Goal: Information Seeking & Learning: Find specific fact

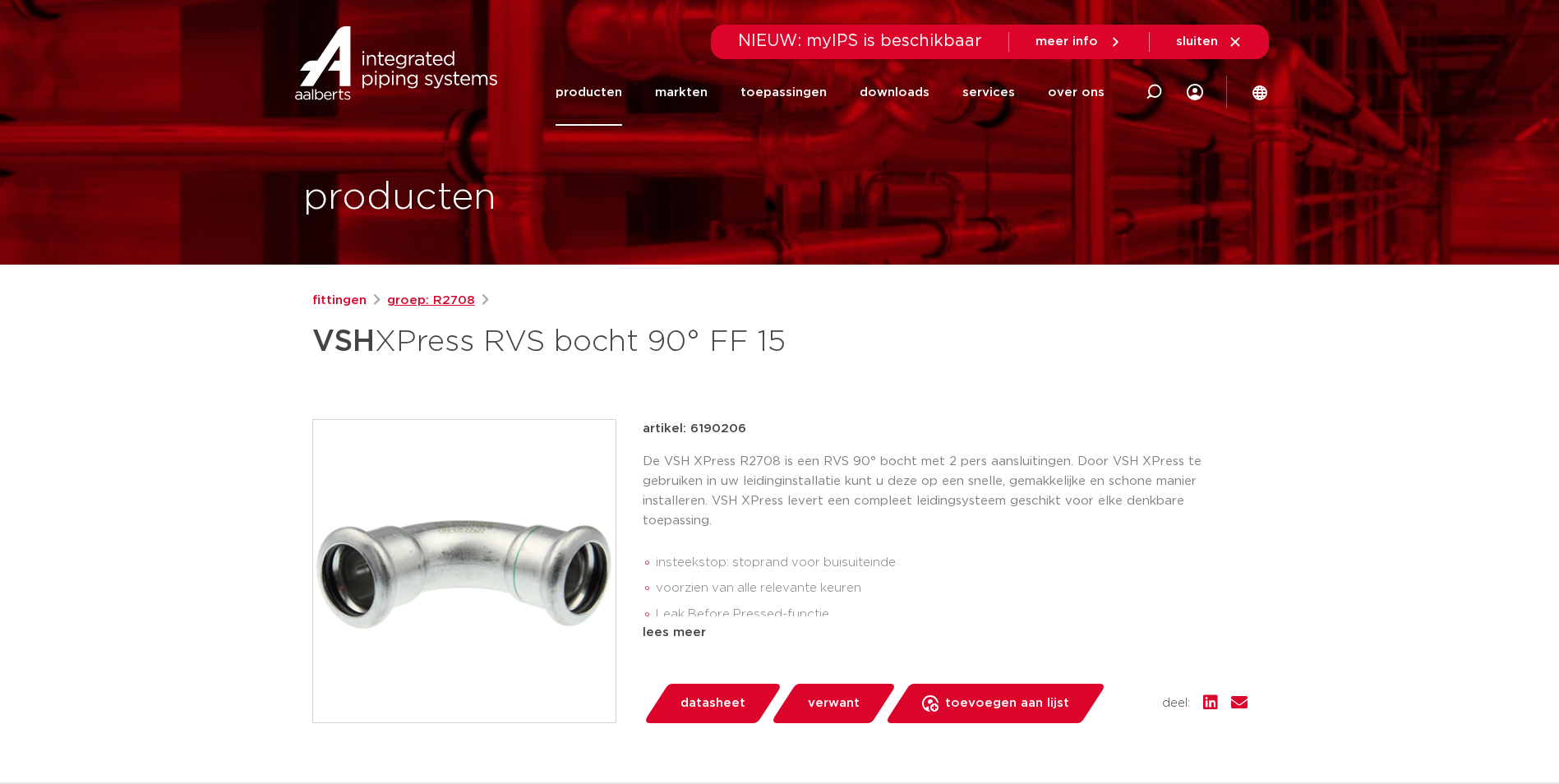
click at [453, 297] on link "groep: R2708" at bounding box center [430, 301] width 88 height 19
click at [342, 296] on link "fittingen" at bounding box center [340, 301] width 54 height 19
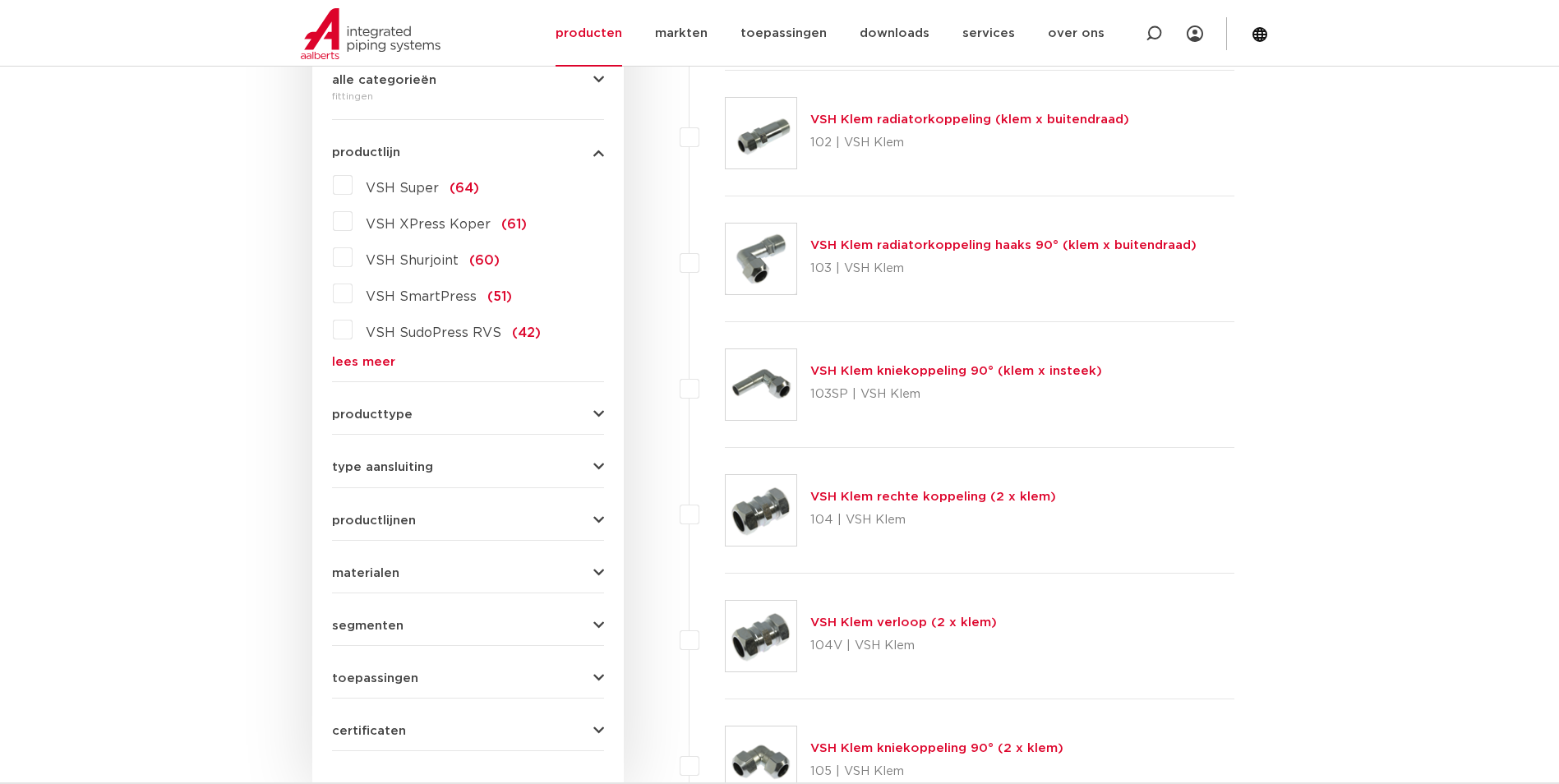
scroll to position [82, 0]
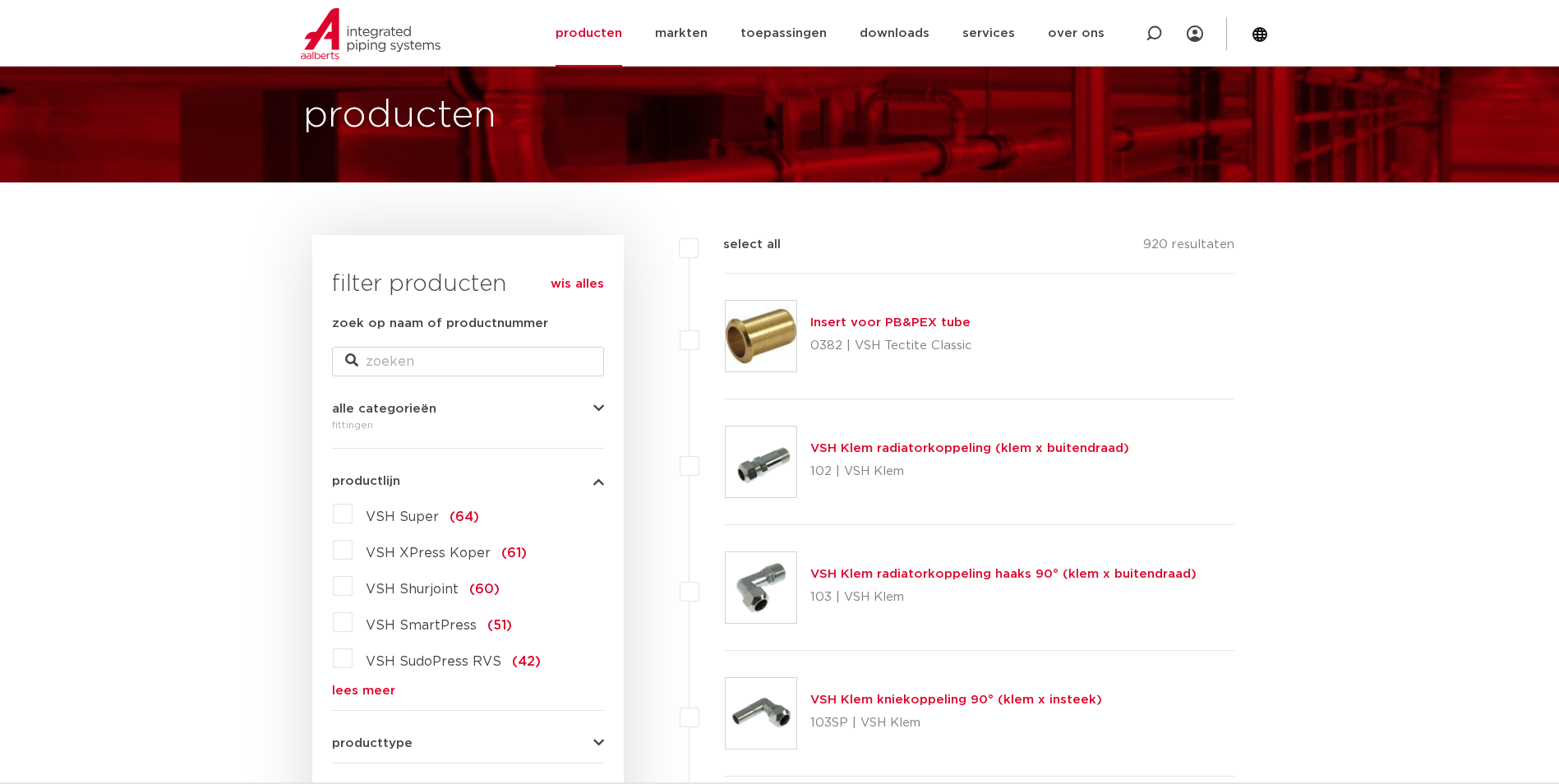
click at [358, 681] on div "VSH Super (64) VSH XPress Koper (61) VSH Shurjoint (60) VSH SmartPress (51) VSH…" at bounding box center [468, 599] width 272 height 197
click at [364, 691] on link "lees meer" at bounding box center [468, 689] width 272 height 13
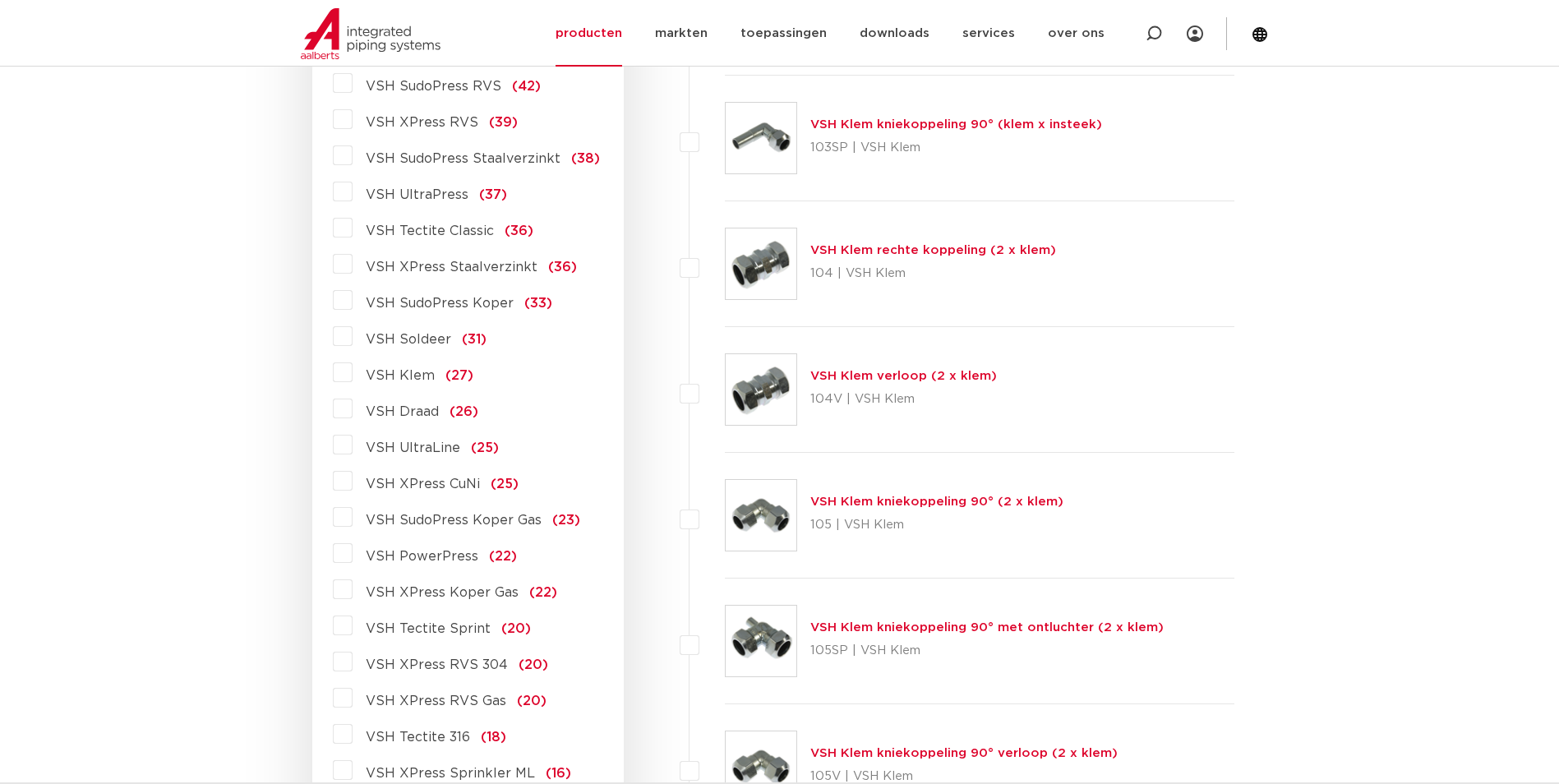
scroll to position [740, 0]
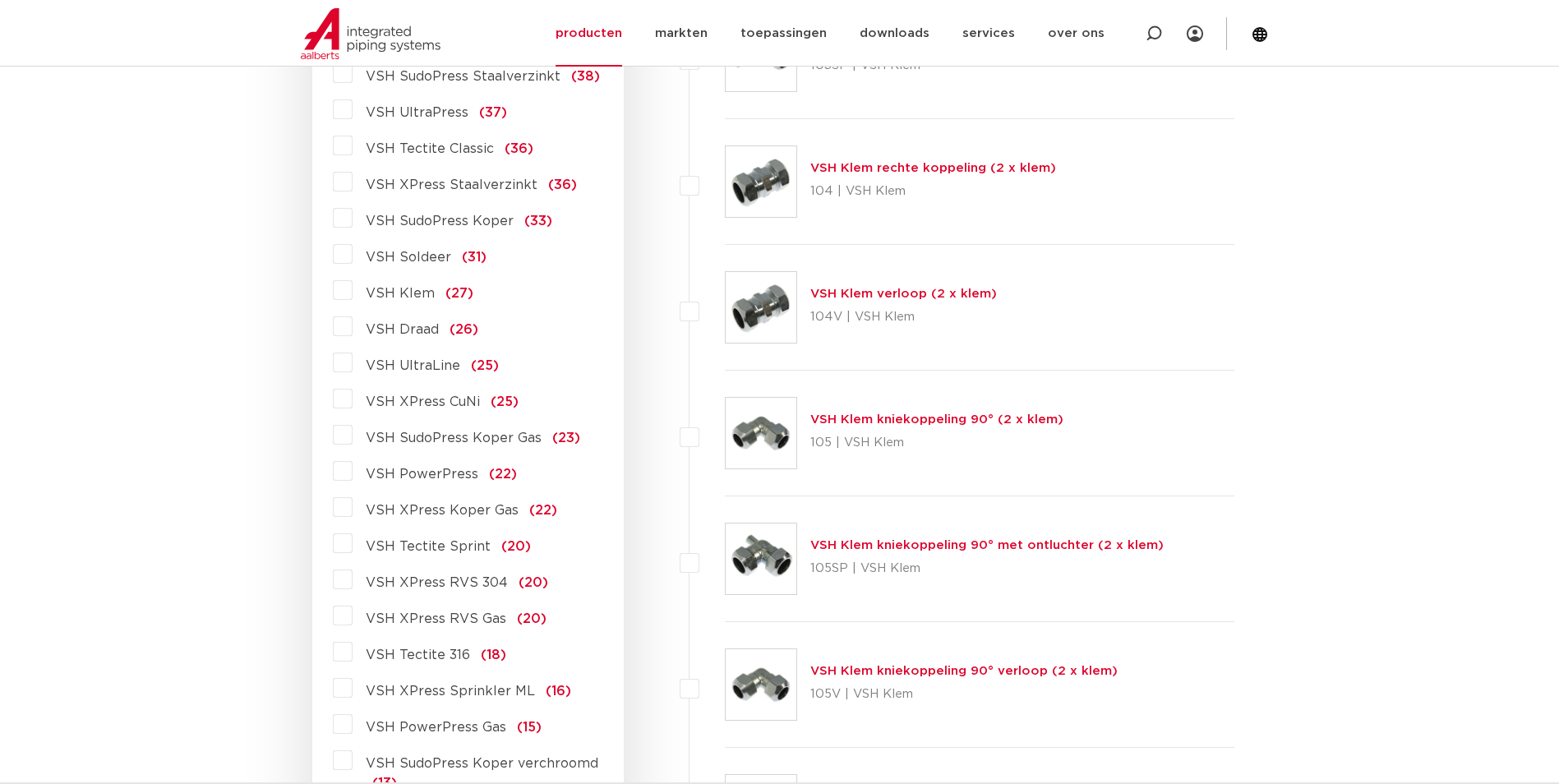
click at [352, 576] on label "VSH XPress RVS 304 (20)" at bounding box center [450, 579] width 196 height 26
click at [0, 0] on input "VSH XPress RVS 304 (20)" at bounding box center [0, 0] width 0 height 0
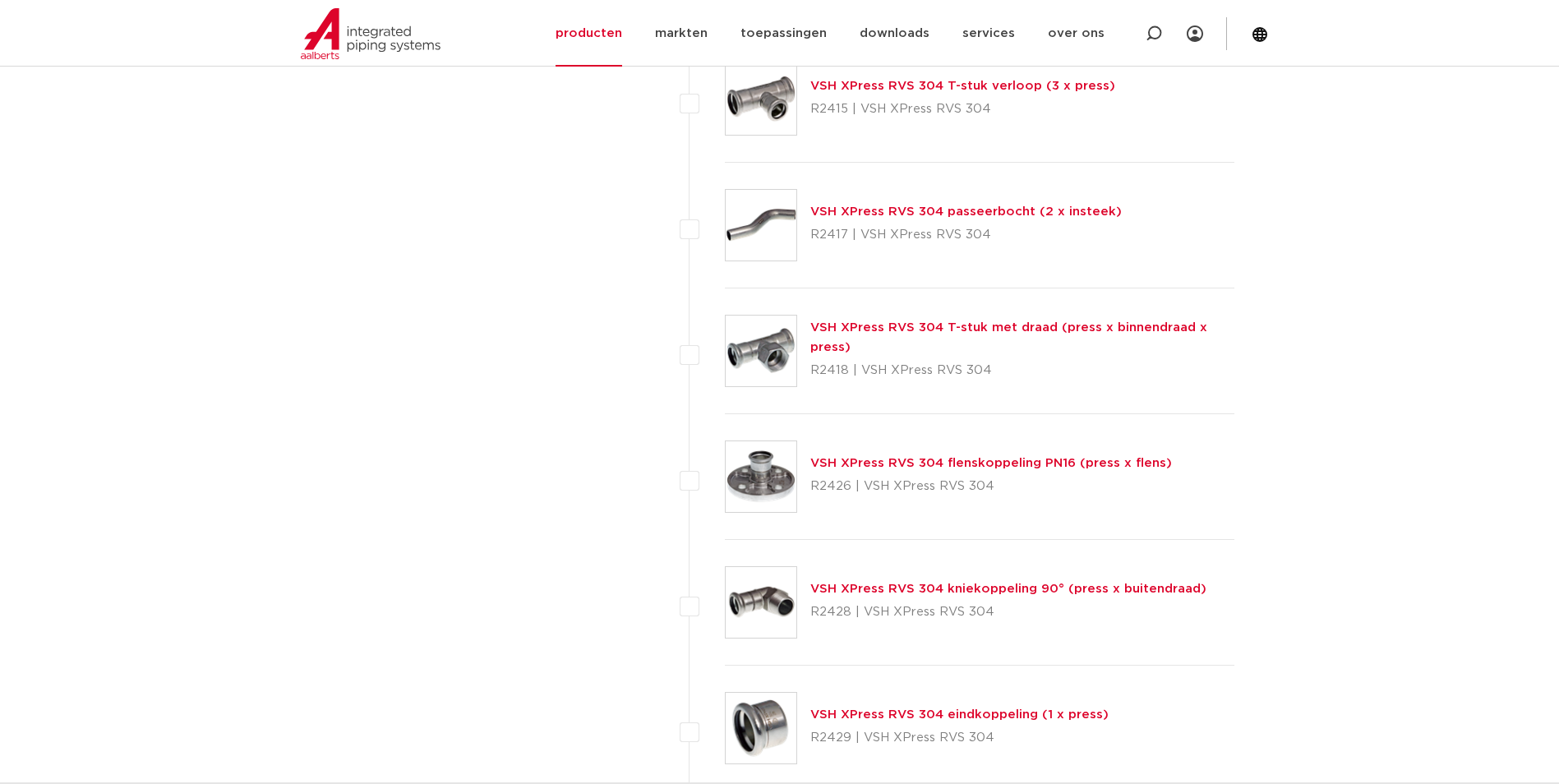
scroll to position [1908, 0]
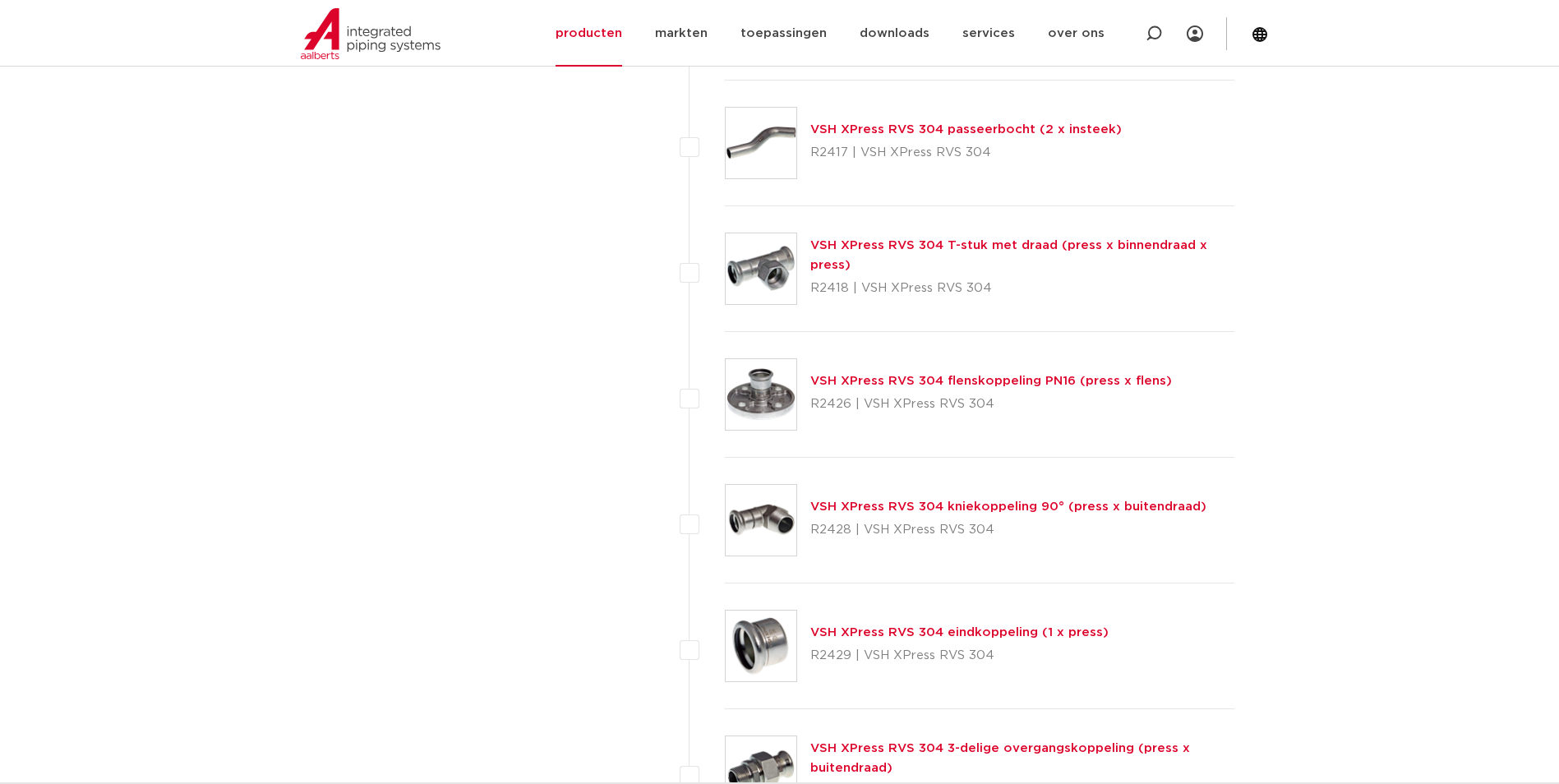
click at [897, 382] on link "VSH XPress RVS 304 flenskoppeling PN16 (press x flens)" at bounding box center [991, 380] width 362 height 13
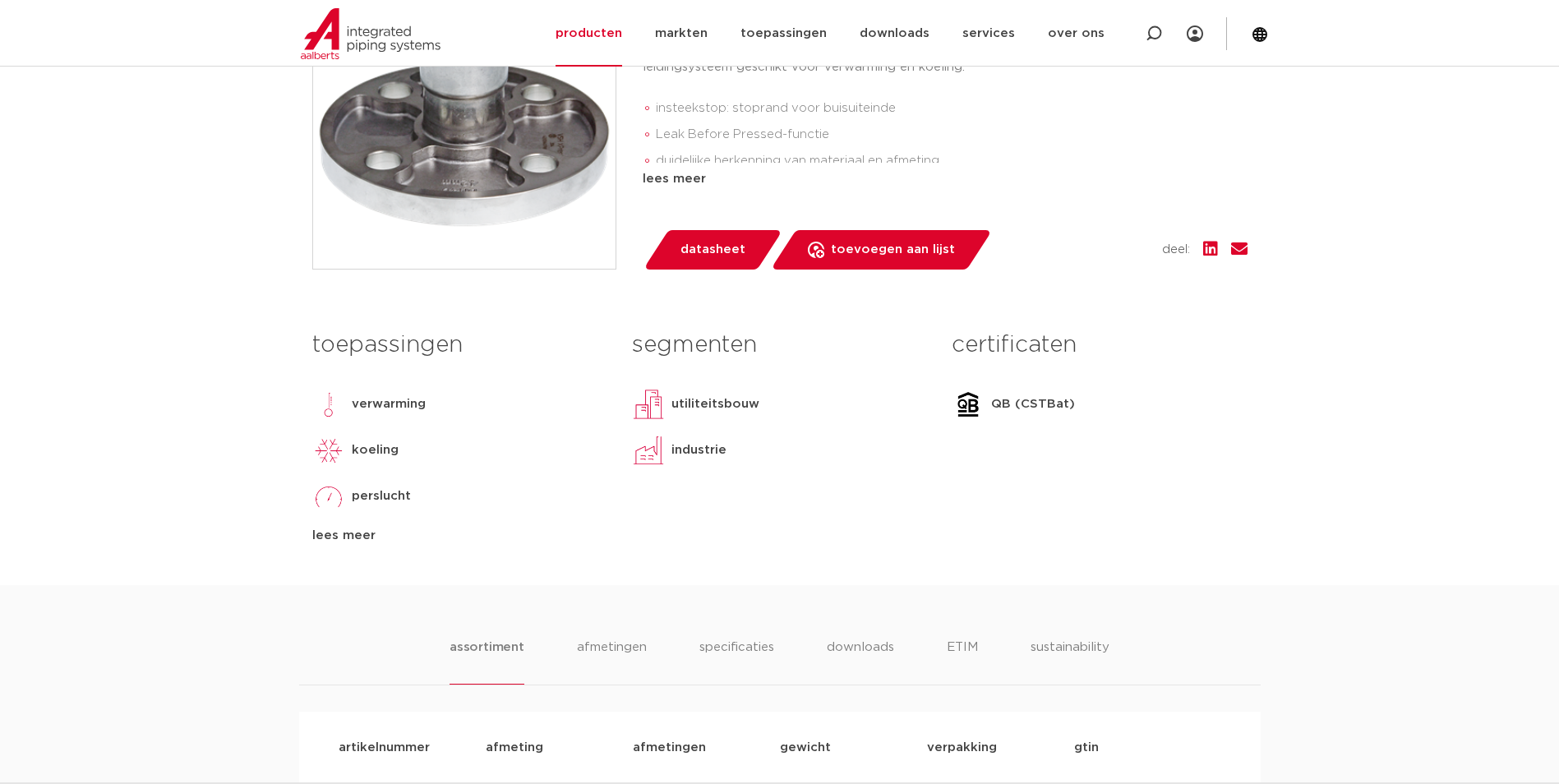
scroll to position [822, 0]
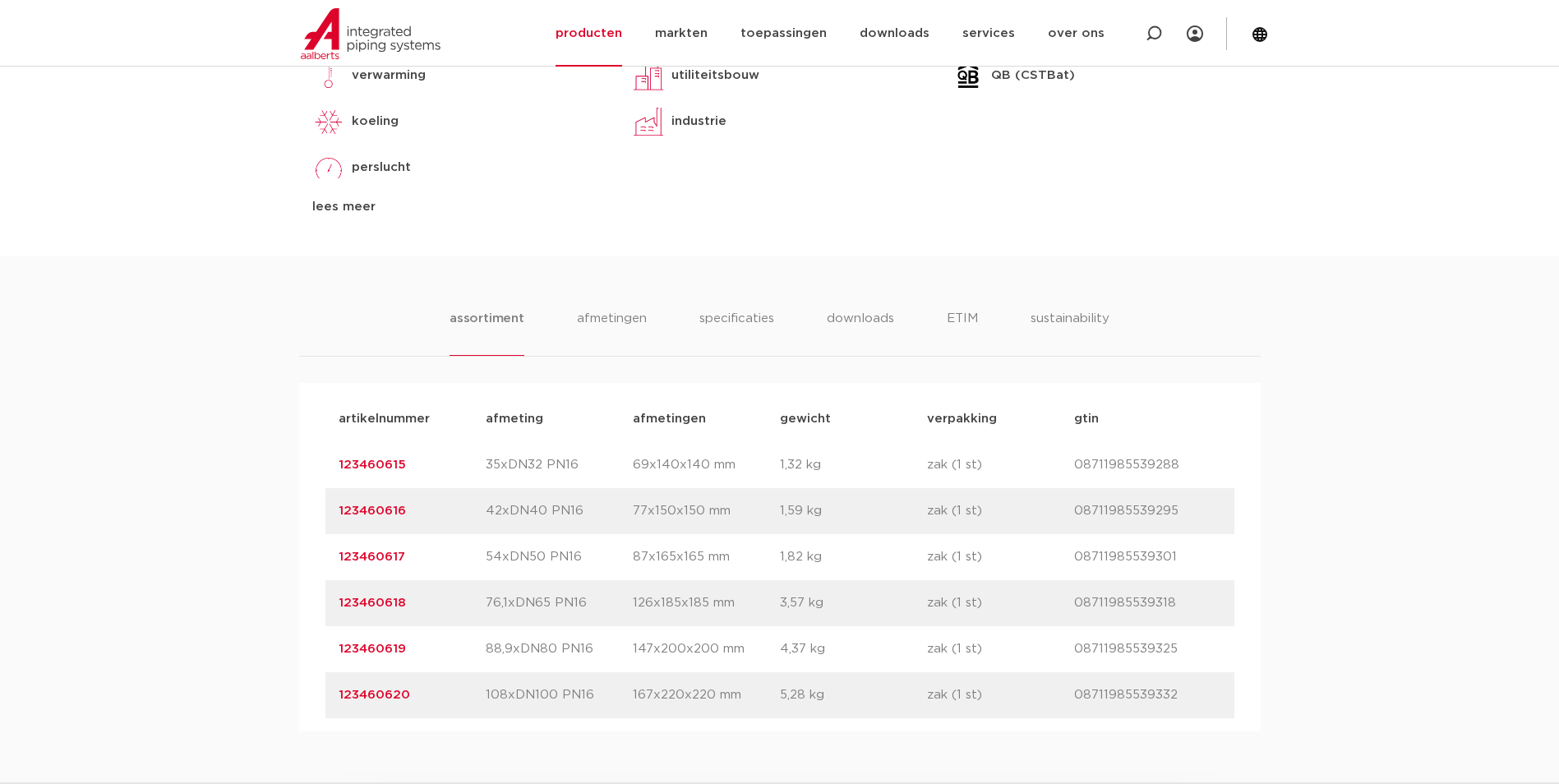
drag, startPoint x: 406, startPoint y: 557, endPoint x: 337, endPoint y: 561, distance: 69.1
click at [337, 561] on div "artikelnummer 123460617 afmeting 54xDN50 PN16 afmetingen 87x165x165 mm gewicht …" at bounding box center [780, 557] width 909 height 46
drag, startPoint x: 337, startPoint y: 561, endPoint x: 318, endPoint y: 501, distance: 62.9
click at [278, 510] on div "assortiment afmetingen specificaties downloads ETIM sustainability assortiment …" at bounding box center [780, 494] width 1559 height 474
drag, startPoint x: 413, startPoint y: 507, endPoint x: 339, endPoint y: 511, distance: 74.1
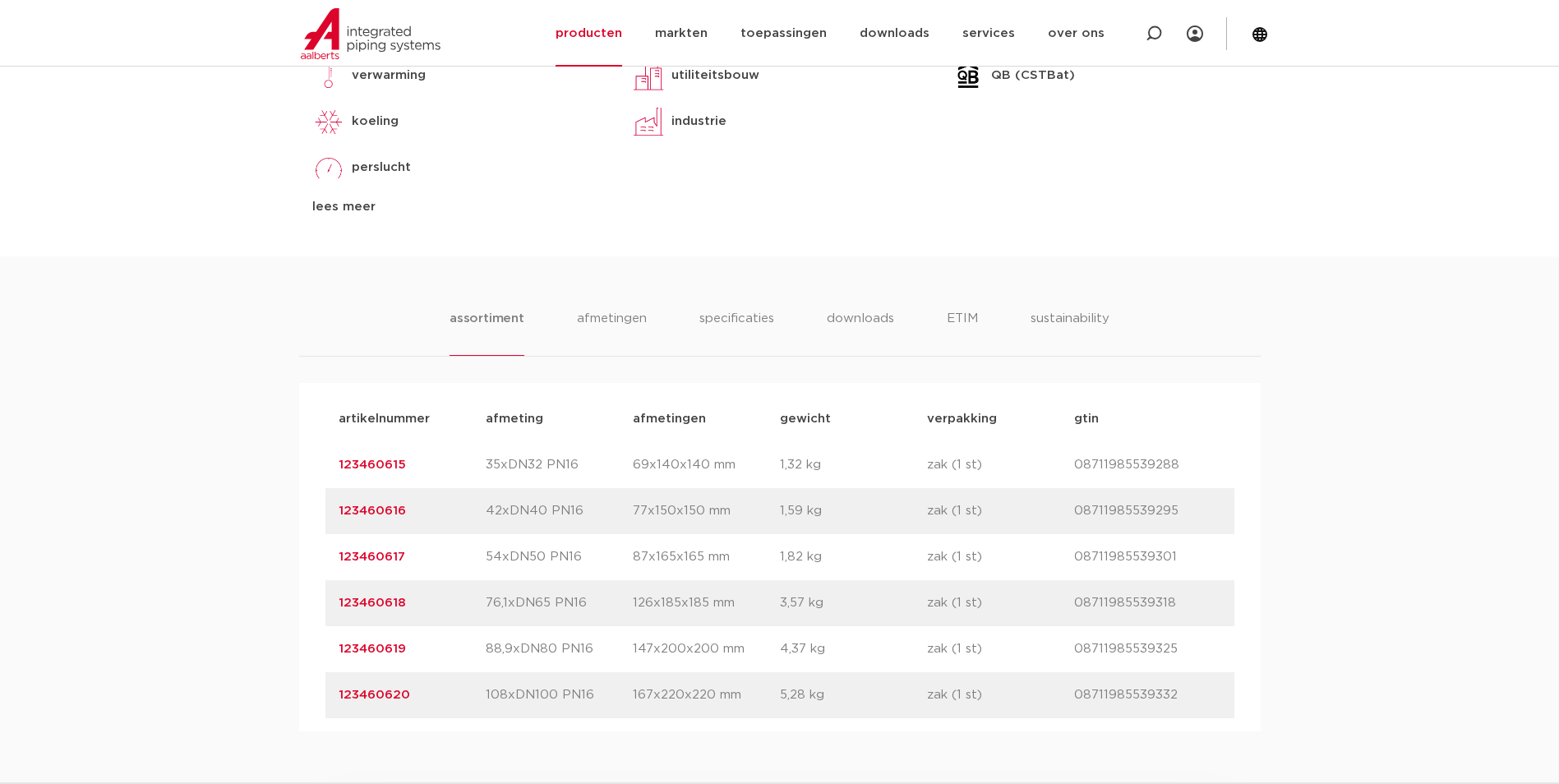
click at [339, 511] on p "123460616" at bounding box center [412, 511] width 147 height 19
copy link "123460616"
drag, startPoint x: 434, startPoint y: 603, endPoint x: 339, endPoint y: 604, distance: 95.0
click at [339, 604] on p "123460618" at bounding box center [412, 603] width 147 height 19
copy link "123460618"
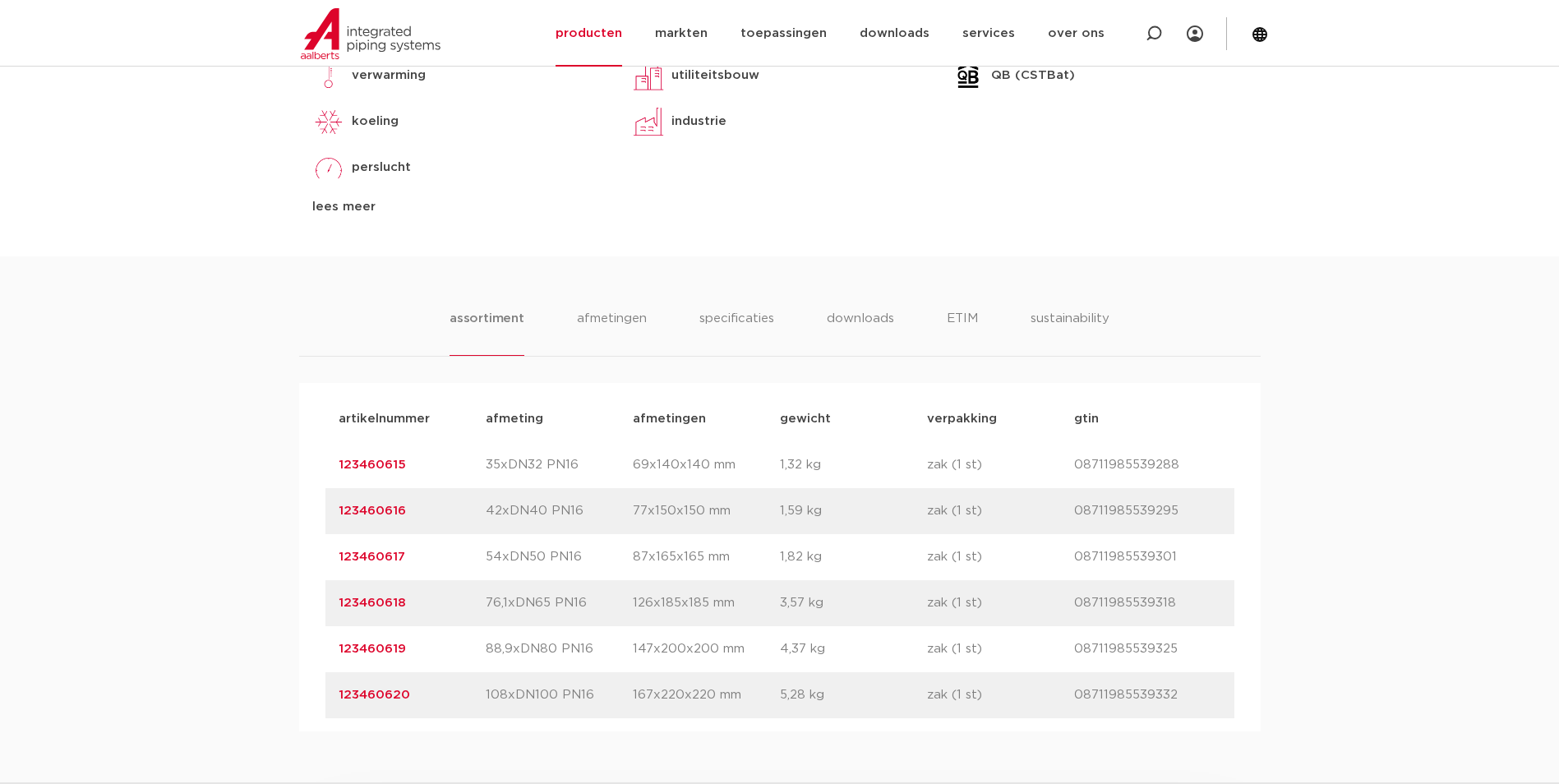
scroll to position [575, 0]
